Goal: Subscribe to service/newsletter

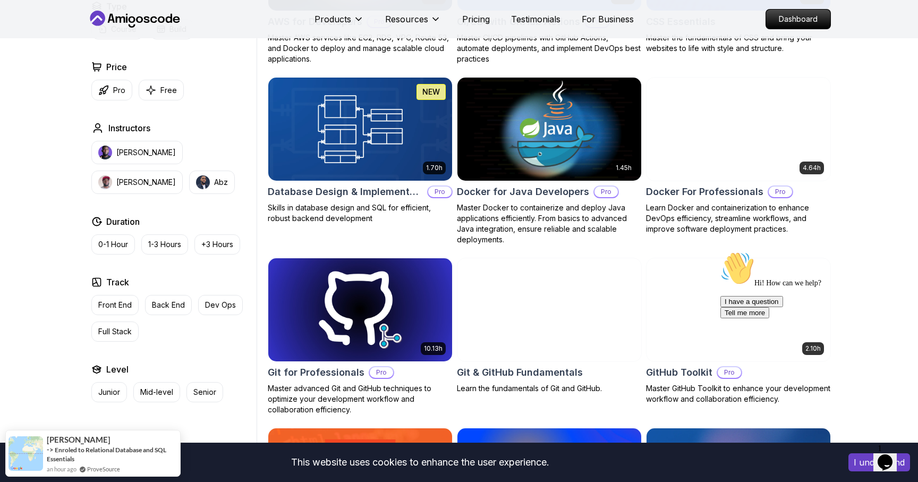
scroll to position [931, 0]
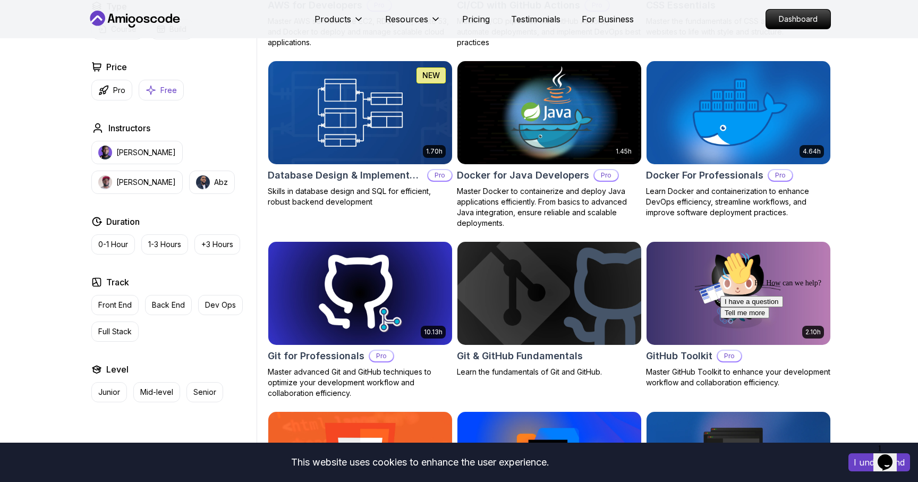
click at [158, 88] on button "Free" at bounding box center [161, 90] width 45 height 21
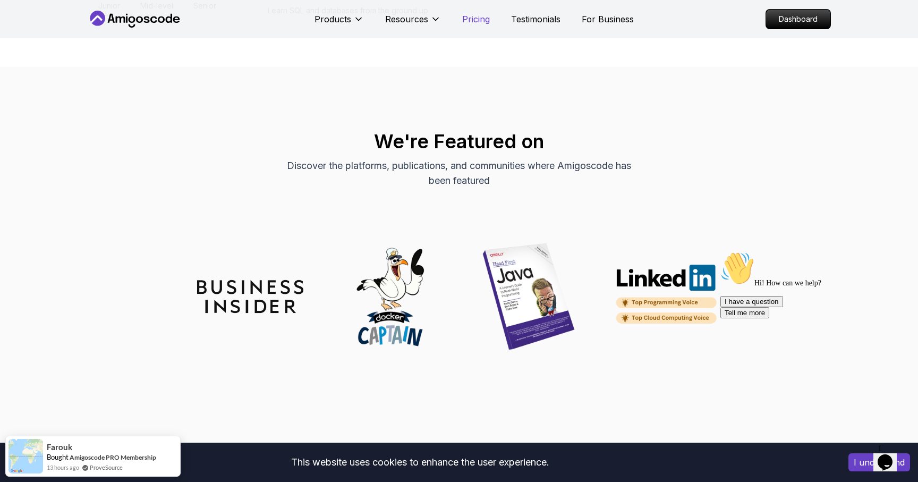
click at [487, 18] on p "Pricing" at bounding box center [476, 19] width 28 height 13
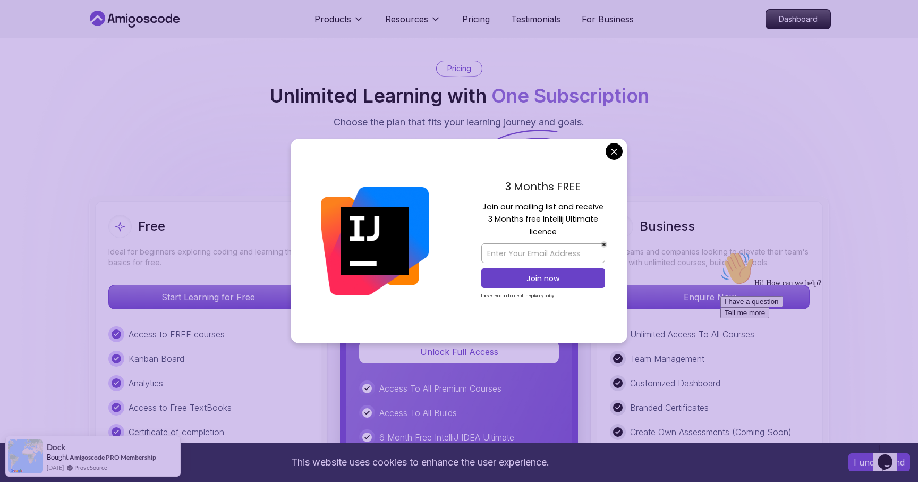
scroll to position [2337, 0]
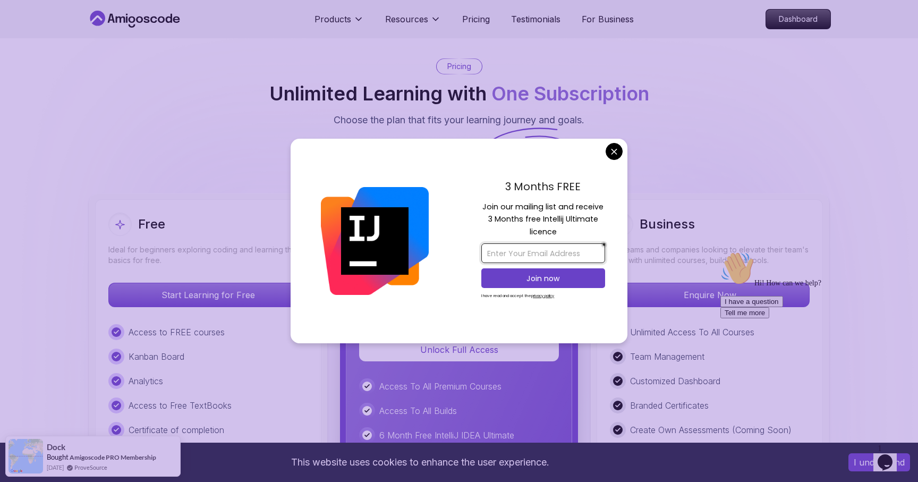
click at [519, 254] on input "email" at bounding box center [543, 253] width 124 height 20
type input "[EMAIL_ADDRESS][DOMAIN_NAME]"
click at [551, 277] on p "Join now" at bounding box center [543, 278] width 100 height 11
